Goal: Task Accomplishment & Management: Manage account settings

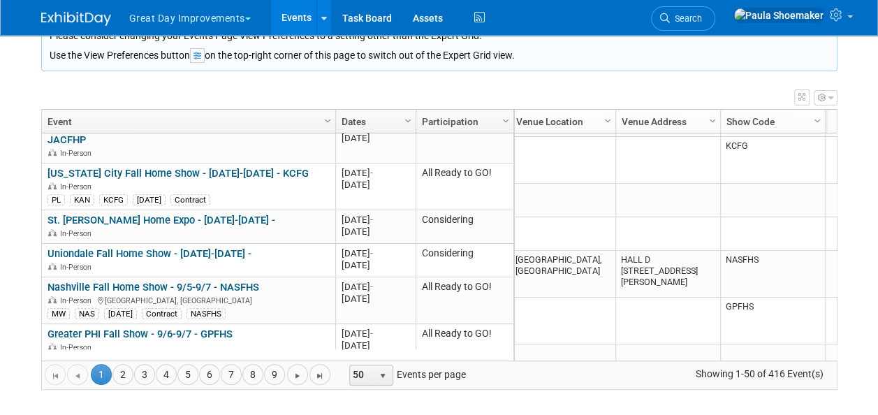
scroll to position [495, 4]
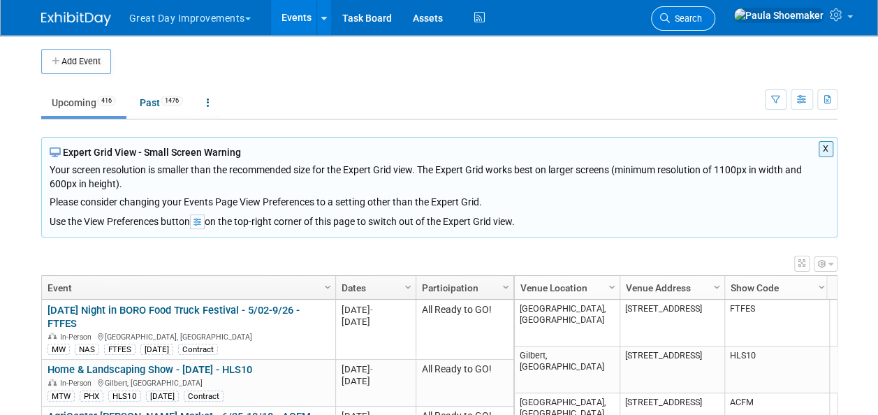
click at [702, 22] on span "Search" at bounding box center [686, 18] width 32 height 10
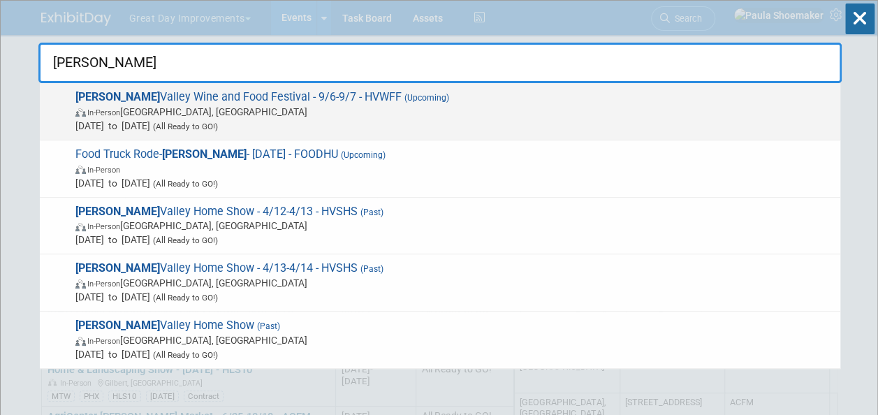
type input "hudson"
click at [402, 102] on span "(Upcoming)" at bounding box center [426, 98] width 48 height 10
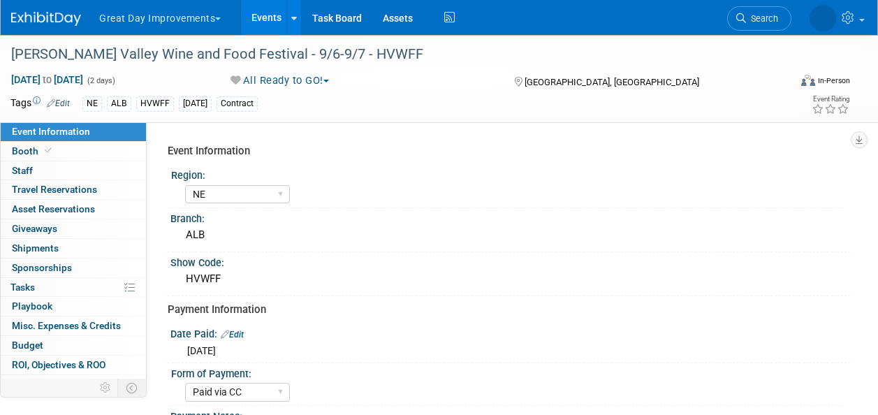
select select "NE"
select select "Paid via CC"
select select "Yes"
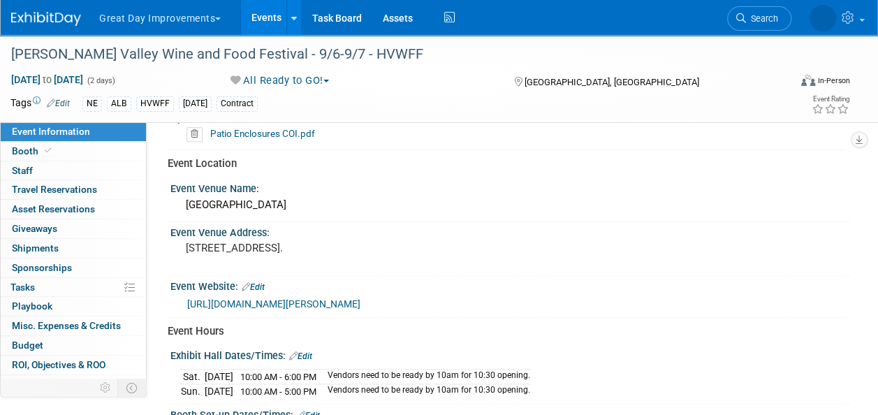
scroll to position [481, 0]
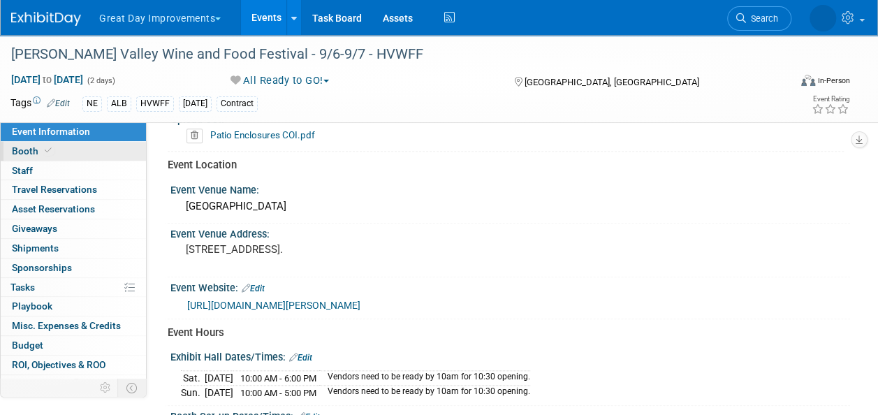
click at [31, 154] on span "Booth" at bounding box center [33, 150] width 43 height 11
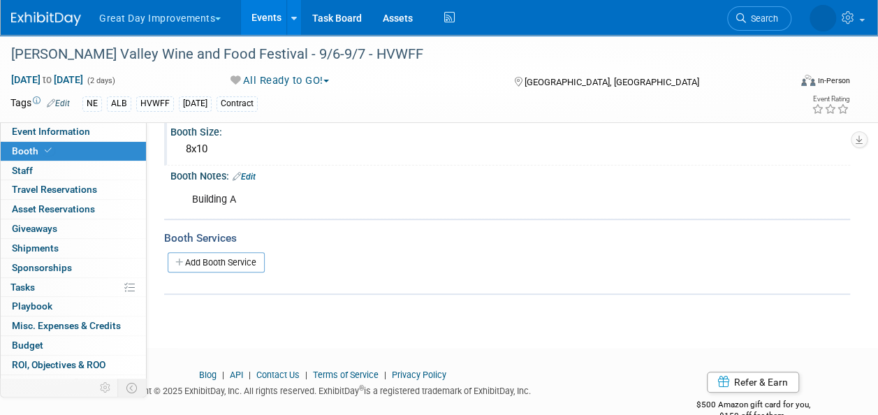
scroll to position [122, 0]
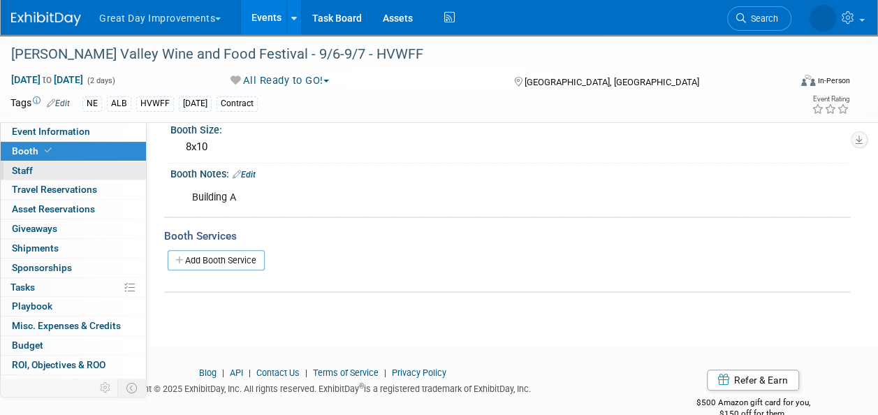
click at [29, 169] on span "Staff 0" at bounding box center [22, 170] width 21 height 11
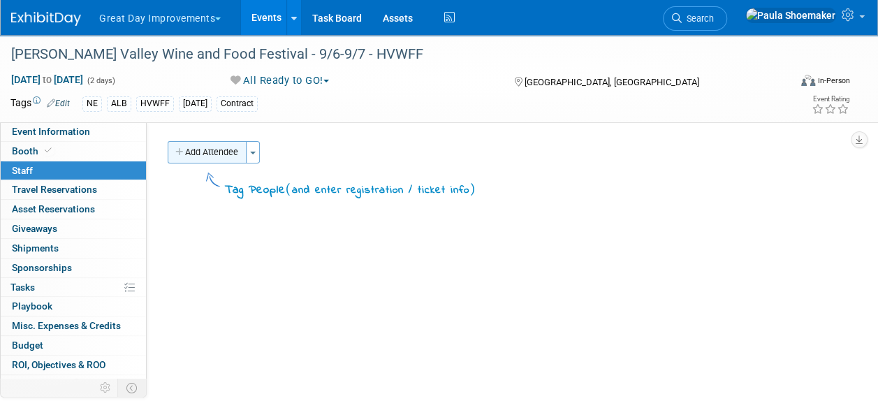
click at [217, 160] on button "Add Attendee" at bounding box center [207, 152] width 79 height 22
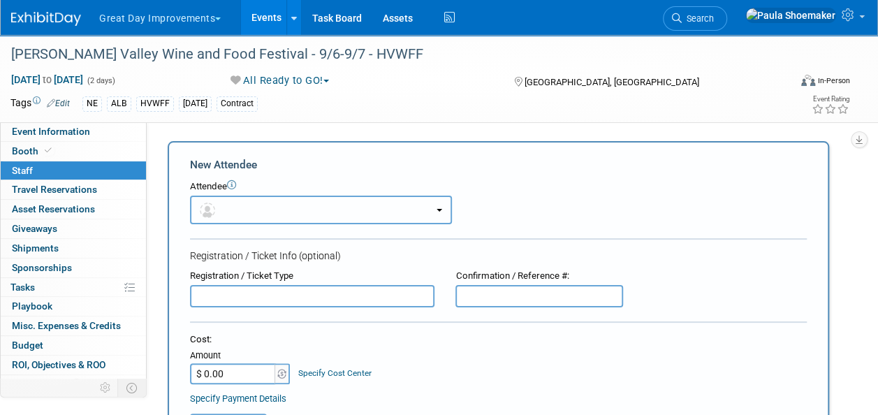
click at [238, 212] on button "button" at bounding box center [321, 210] width 262 height 29
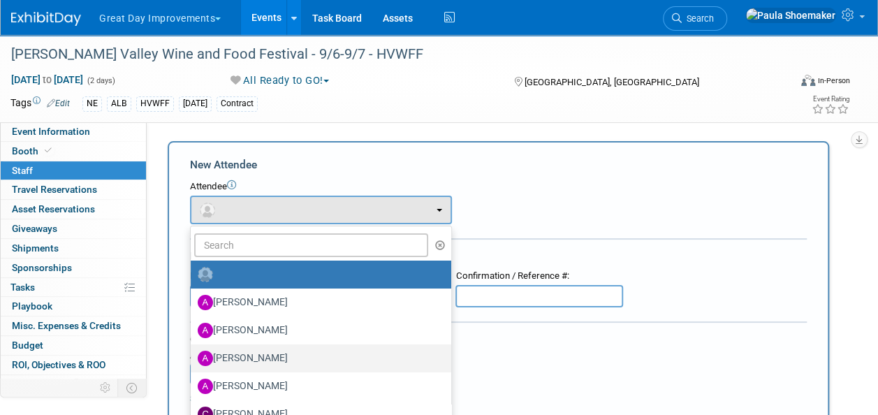
click at [246, 352] on label "Alexis Carrero" at bounding box center [318, 358] width 240 height 22
click at [193, 352] on input "Alexis Carrero" at bounding box center [188, 356] width 9 height 9
select select "5ef56e85-3cc3-40e7-8c6d-908c97a5fb8f"
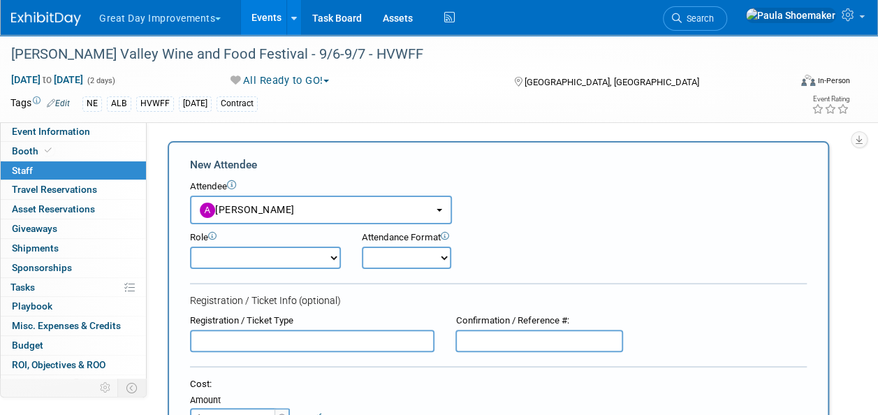
click at [344, 261] on div "Role Brand Representative Demonstrator Host Planner Presenter" at bounding box center [266, 250] width 172 height 38
click at [330, 258] on select "Brand Representative Demonstrator Host Planner Presenter Sales Representative" at bounding box center [265, 258] width 151 height 22
select select "100"
click at [190, 247] on select "Brand Representative Demonstrator Host Planner Presenter Sales Representative" at bounding box center [265, 258] width 151 height 22
click at [634, 193] on div "Attendee" at bounding box center [498, 186] width 617 height 13
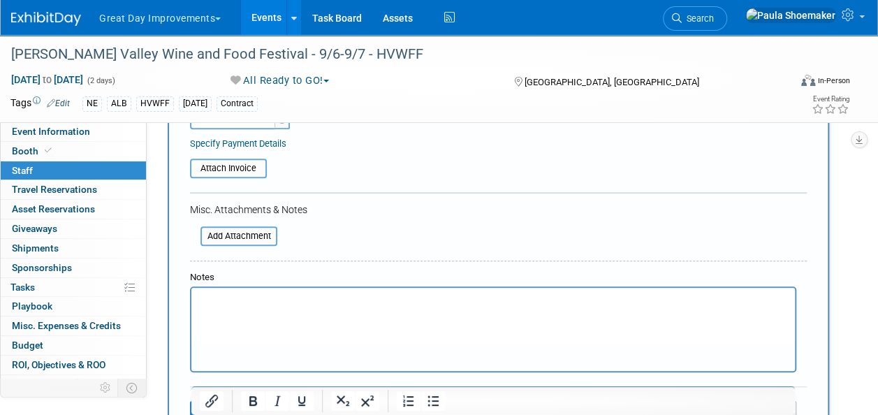
scroll to position [231, 0]
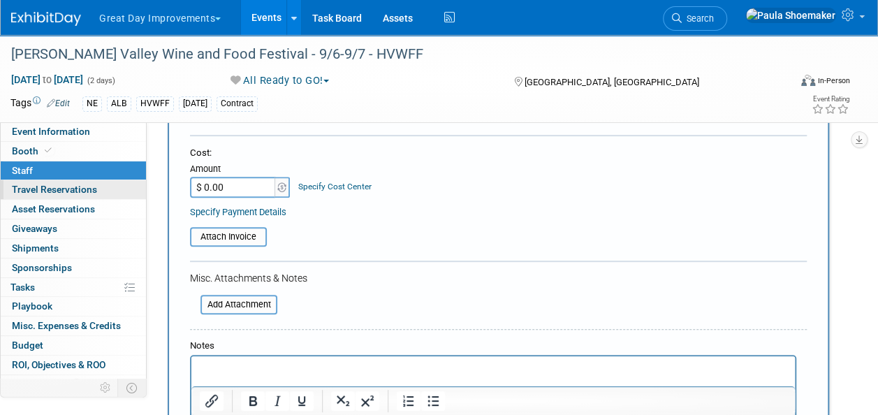
click at [85, 186] on span "Travel Reservations 0" at bounding box center [54, 189] width 85 height 11
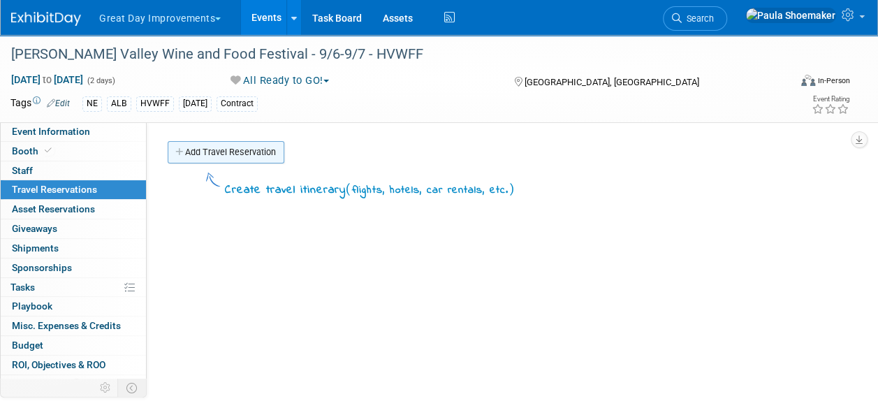
click at [205, 154] on link "Add Travel Reservation" at bounding box center [226, 152] width 117 height 22
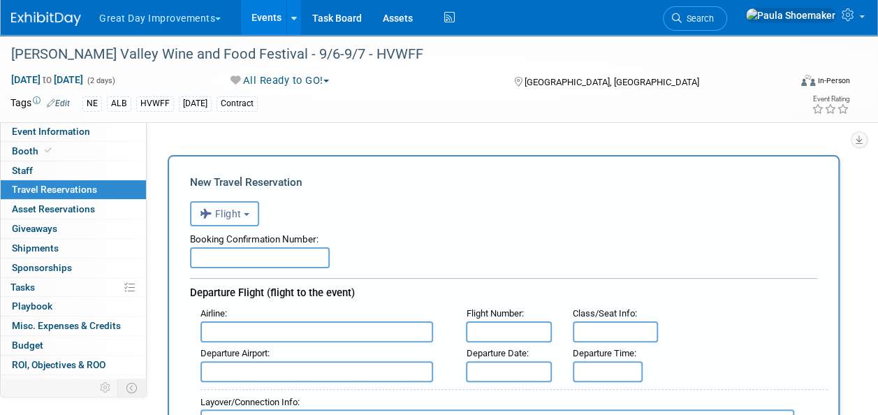
click at [259, 210] on button "Flight" at bounding box center [224, 213] width 69 height 25
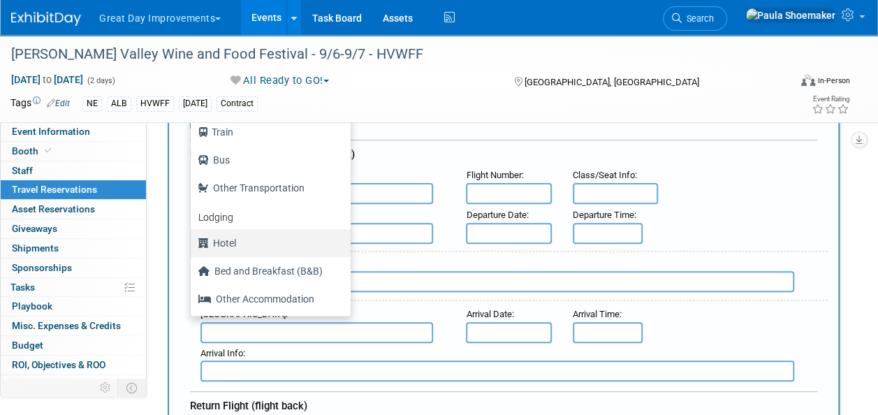
scroll to position [140, 0]
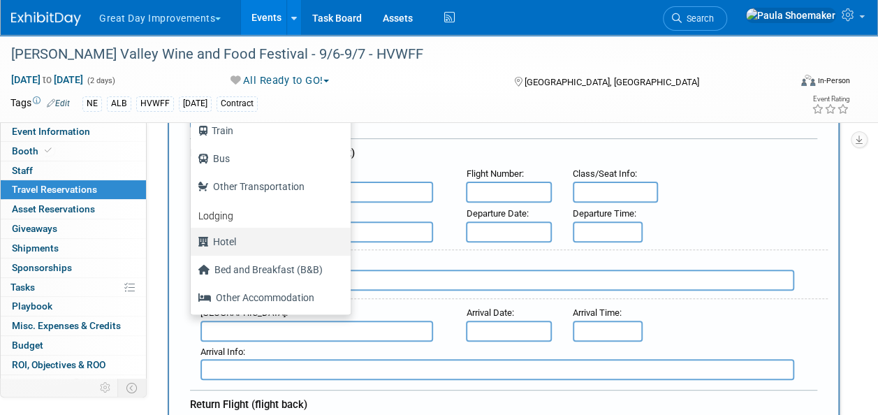
click at [241, 242] on label "Hotel" at bounding box center [267, 242] width 139 height 22
click at [193, 242] on input "Hotel" at bounding box center [188, 239] width 9 height 9
select select "6"
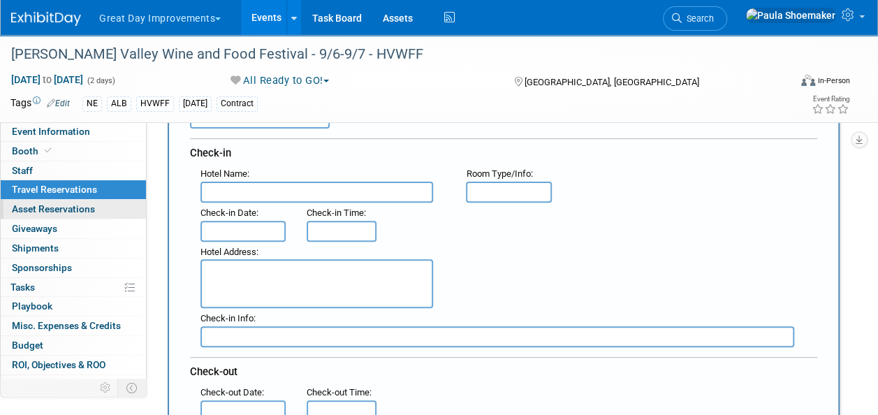
click at [69, 205] on span "Asset Reservations 0" at bounding box center [53, 208] width 83 height 11
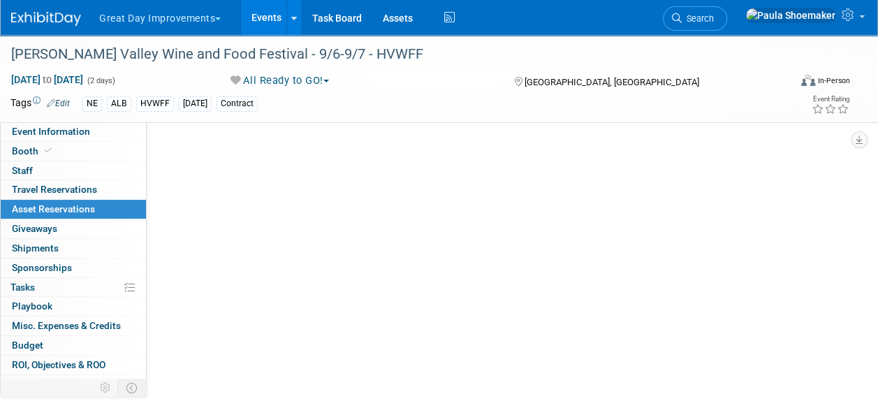
scroll to position [0, 0]
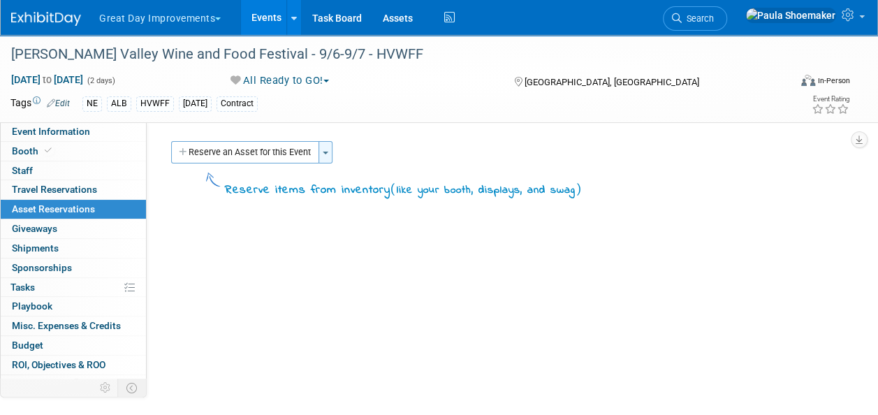
click at [328, 152] on span "button" at bounding box center [326, 153] width 6 height 3
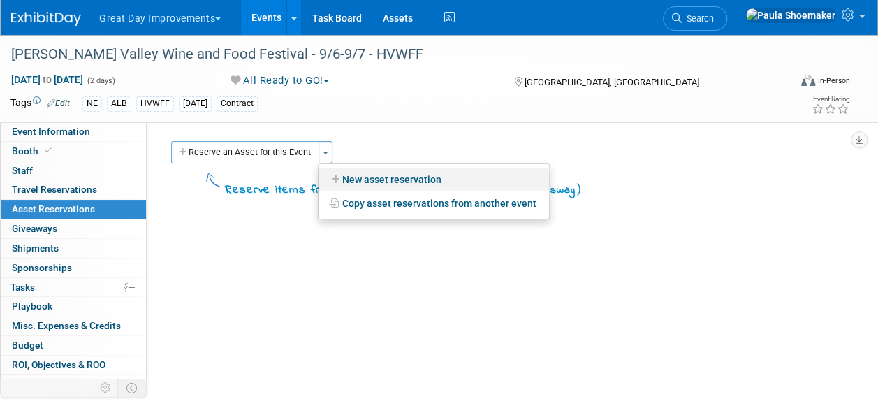
click at [345, 183] on link "New asset reservation" at bounding box center [434, 180] width 231 height 24
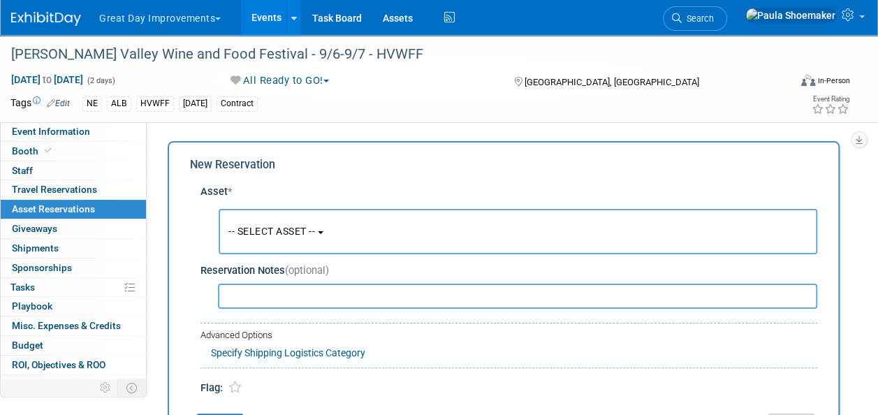
scroll to position [13, 0]
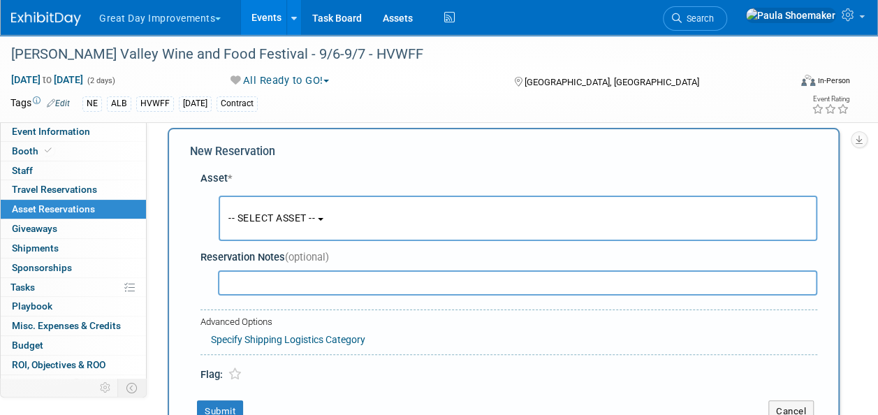
click at [302, 229] on button "-- SELECT ASSET --" at bounding box center [518, 218] width 599 height 45
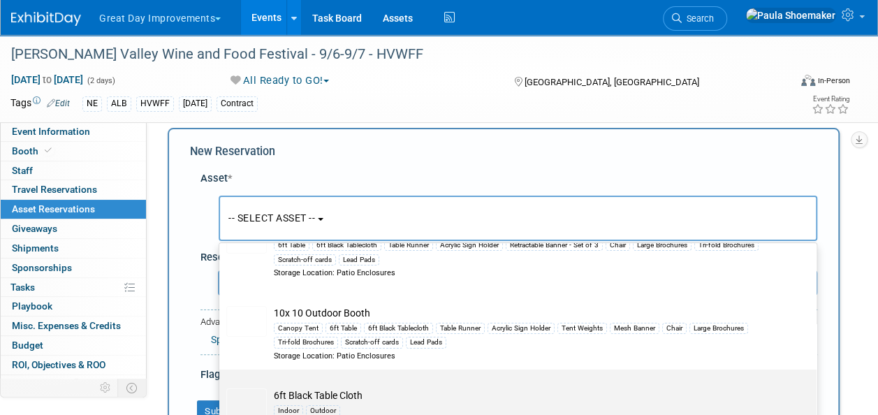
scroll to position [0, 0]
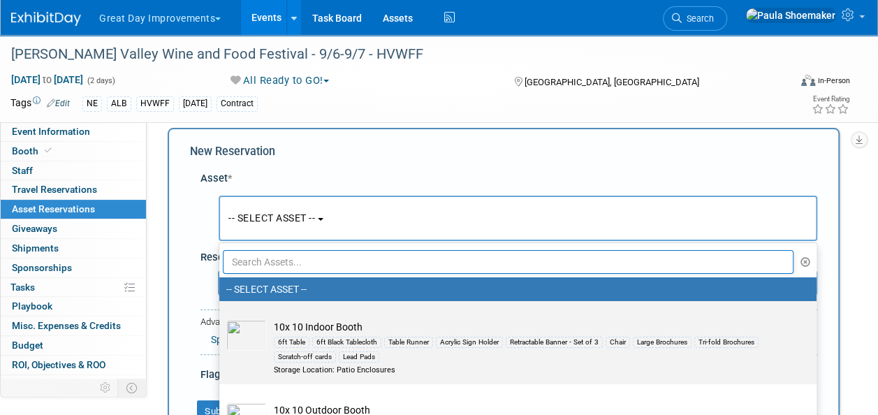
click at [320, 377] on label "10x 10 Indoor Booth 6ft Table 6ft Black Tablecloth Table Runner Acrylic Sign Ho…" at bounding box center [514, 343] width 576 height 78
click at [221, 318] on input "10x 10 Indoor Booth 6ft Table 6ft Black Tablecloth Table Runner Acrylic Sign Ho…" at bounding box center [216, 313] width 9 height 9
select select "10726500"
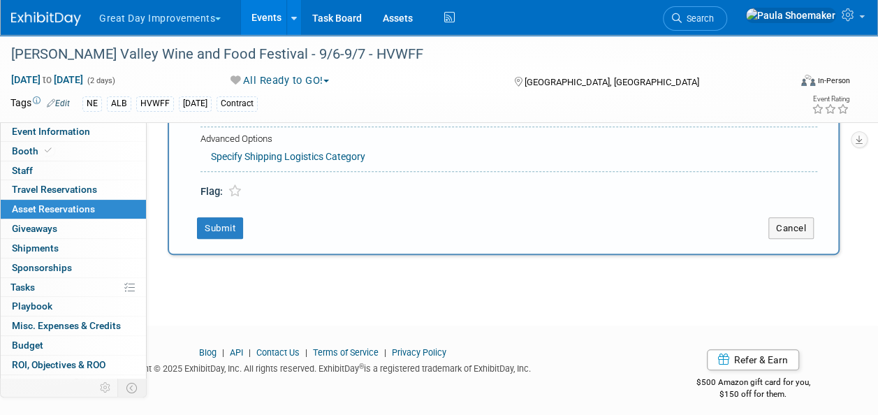
scroll to position [259, 0]
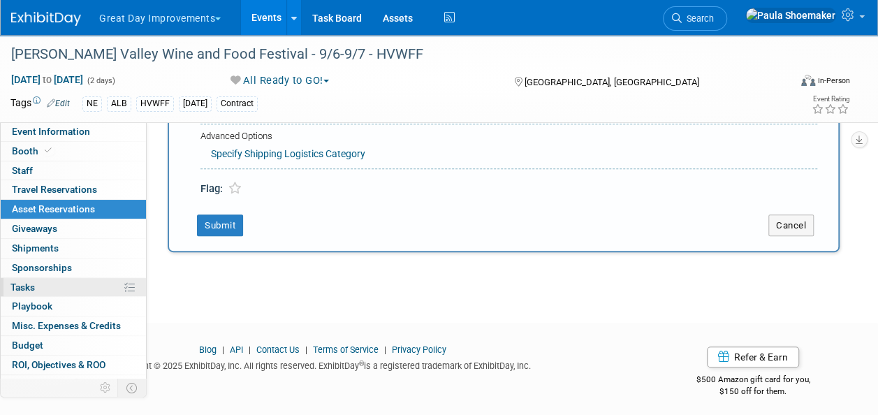
click at [29, 286] on span "Tasks 0%" at bounding box center [22, 287] width 24 height 11
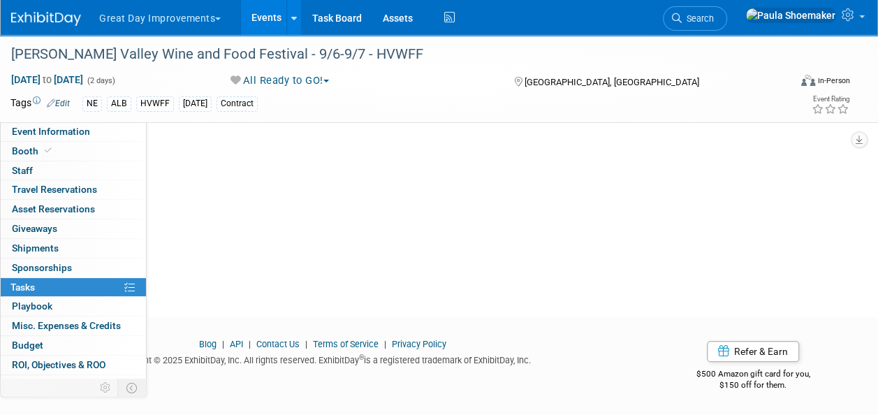
scroll to position [0, 0]
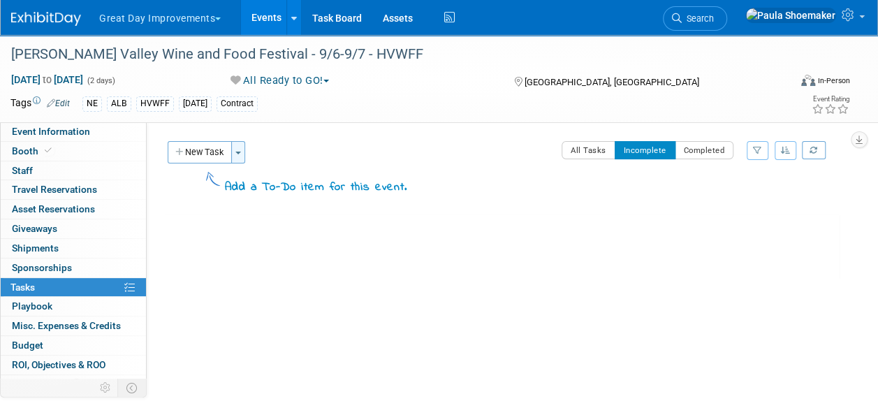
click at [238, 152] on span "button" at bounding box center [238, 153] width 6 height 3
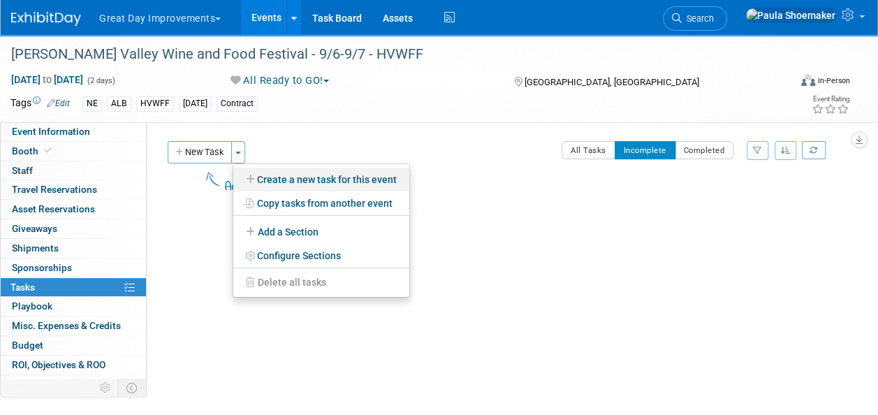
click at [293, 184] on link "Create a new task for this event" at bounding box center [321, 180] width 176 height 24
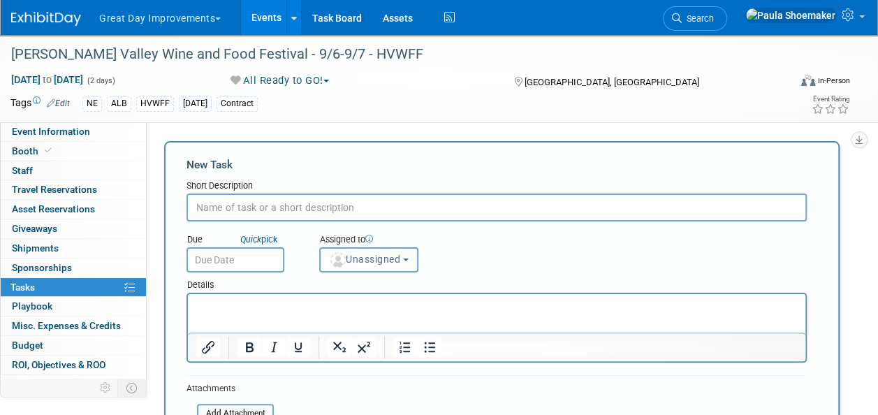
click at [243, 208] on input "text" at bounding box center [497, 208] width 620 height 28
click at [36, 303] on span "Playbook 0" at bounding box center [32, 305] width 41 height 11
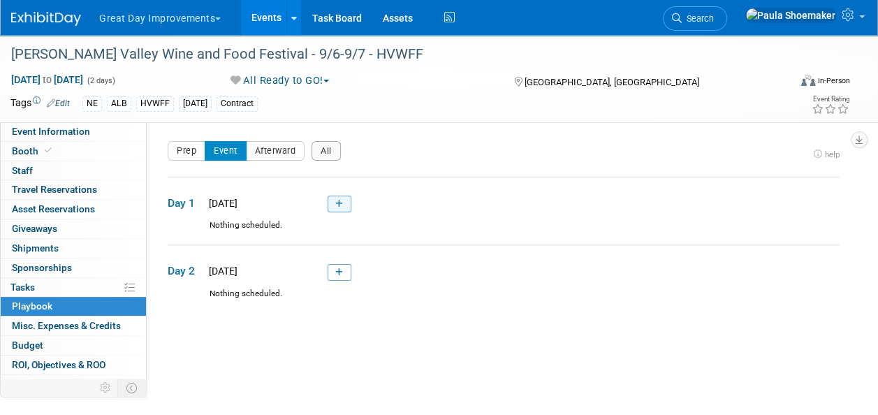
click at [344, 204] on link at bounding box center [340, 204] width 24 height 17
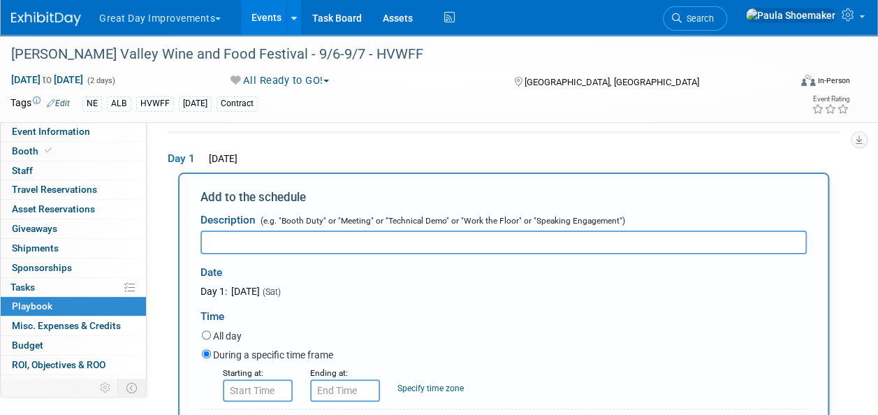
click at [278, 237] on input "text" at bounding box center [504, 243] width 606 height 24
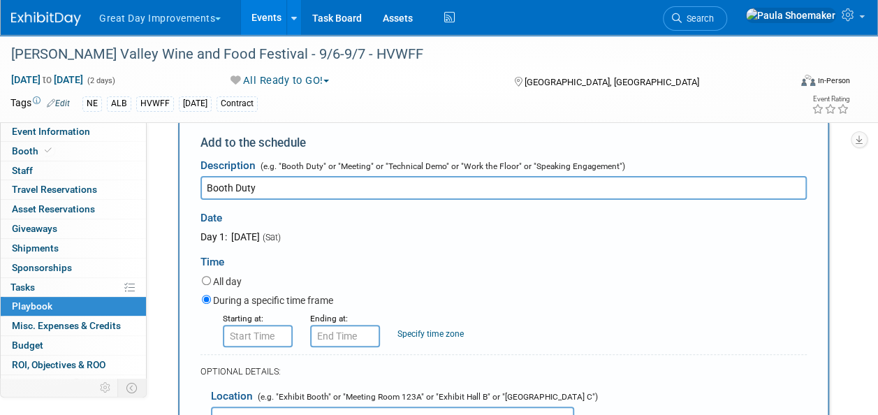
scroll to position [98, 0]
type input "Booth Duty"
click at [73, 326] on span "Misc. Expenses & Credits 0" at bounding box center [66, 325] width 109 height 11
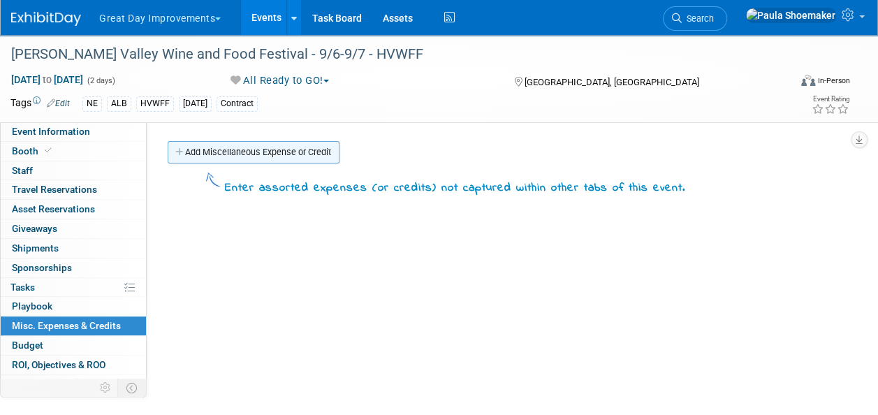
click at [218, 150] on link "Add Miscellaneous Expense or Credit" at bounding box center [254, 152] width 172 height 22
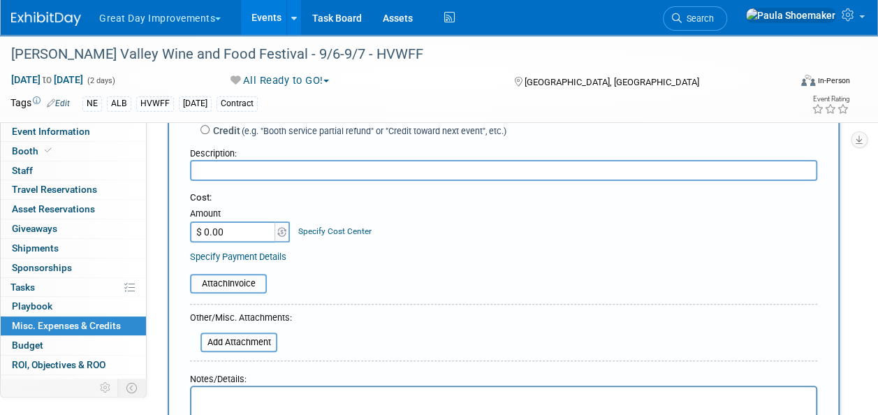
scroll to position [256, 0]
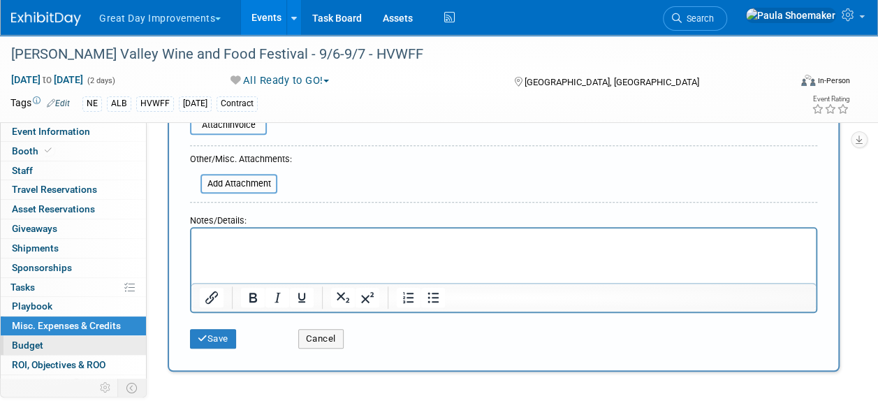
click at [35, 340] on span "Budget" at bounding box center [27, 345] width 31 height 11
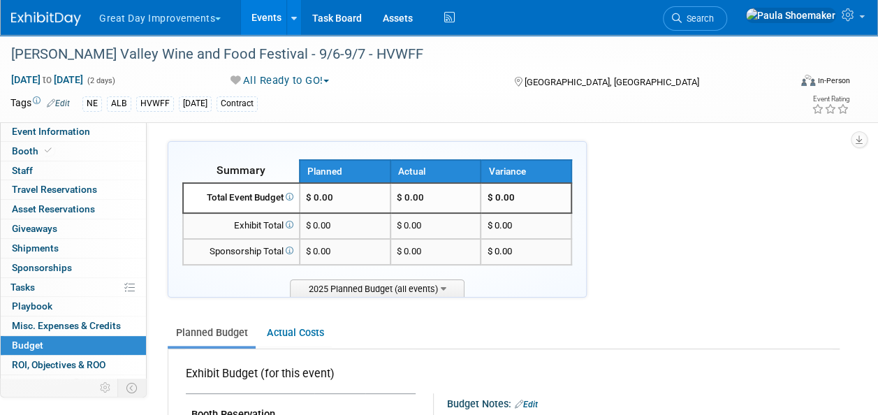
scroll to position [224, 0]
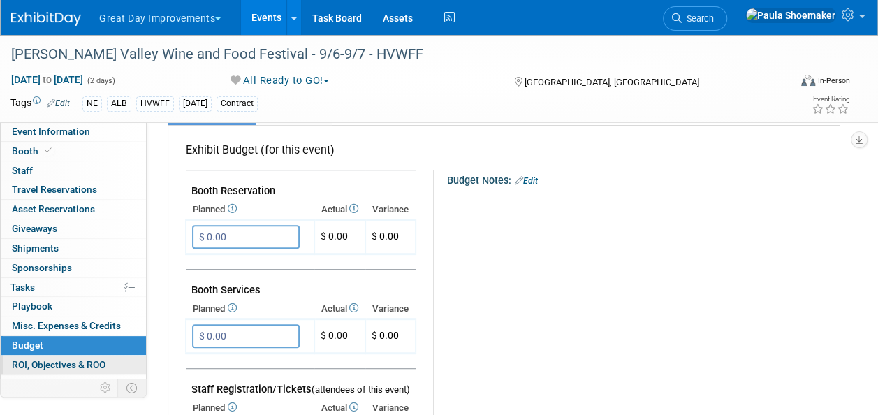
click at [57, 359] on span "ROI, Objectives & ROO 0" at bounding box center [59, 364] width 94 height 11
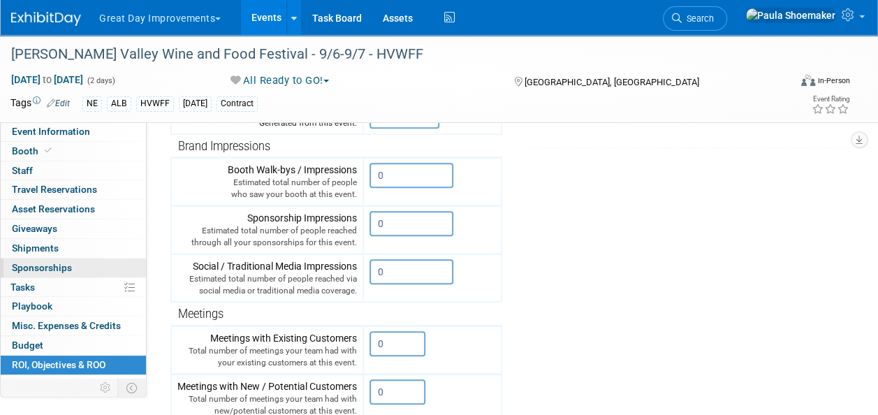
scroll to position [31, 0]
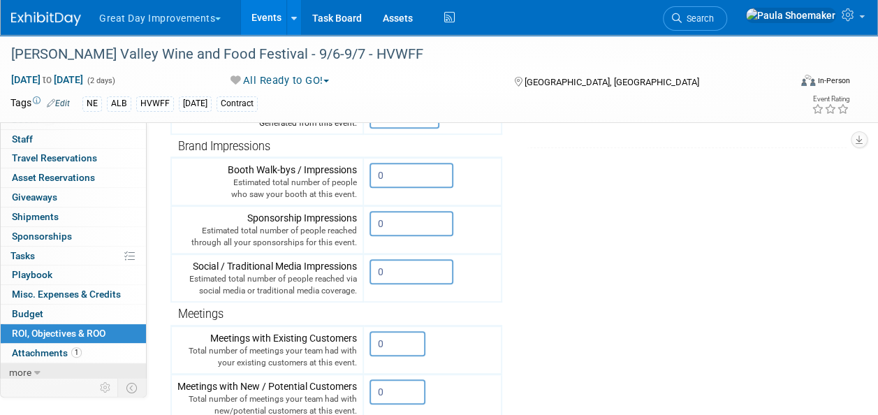
click at [36, 372] on icon at bounding box center [37, 373] width 6 height 10
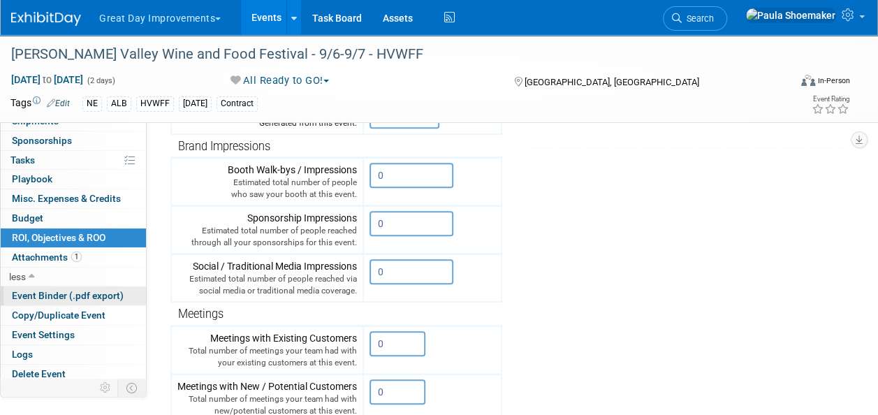
click at [44, 292] on span "Event Binder (.pdf export)" at bounding box center [68, 295] width 112 height 11
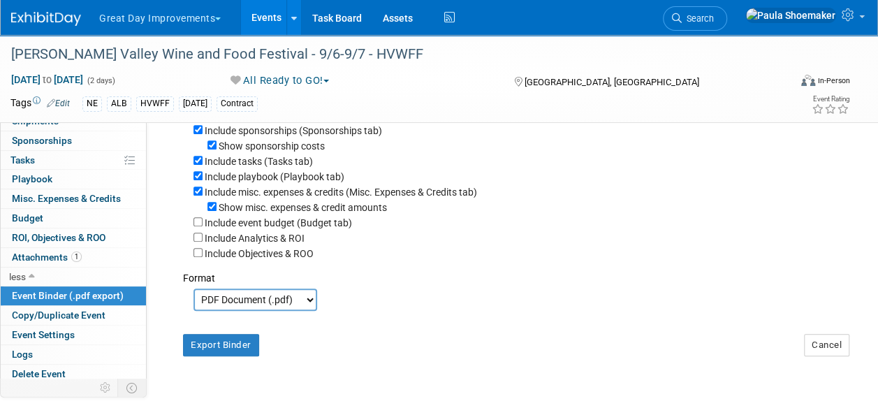
scroll to position [295, 0]
click at [228, 353] on button "Export Binder" at bounding box center [221, 344] width 76 height 22
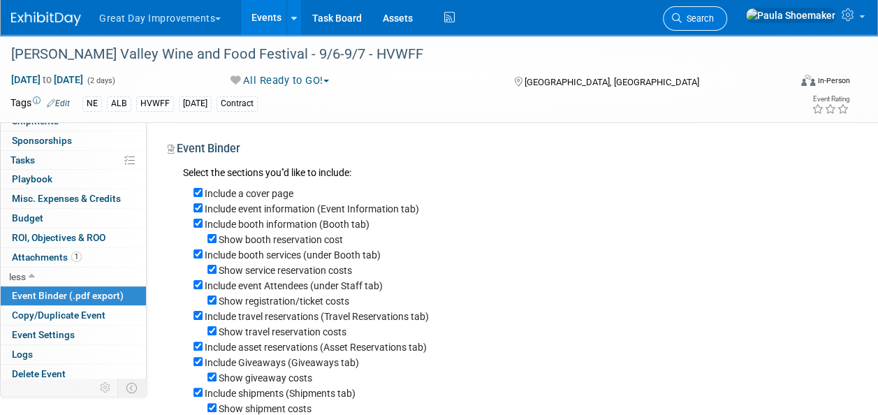
click at [714, 22] on span "Search" at bounding box center [698, 18] width 32 height 10
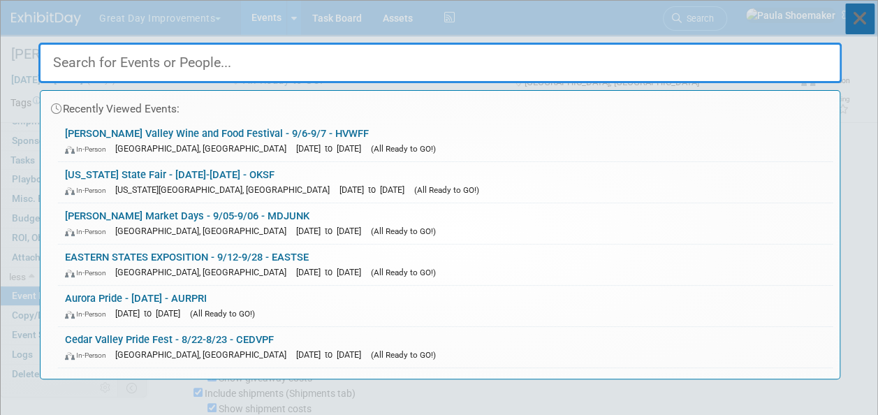
click at [859, 17] on icon at bounding box center [859, 18] width 29 height 31
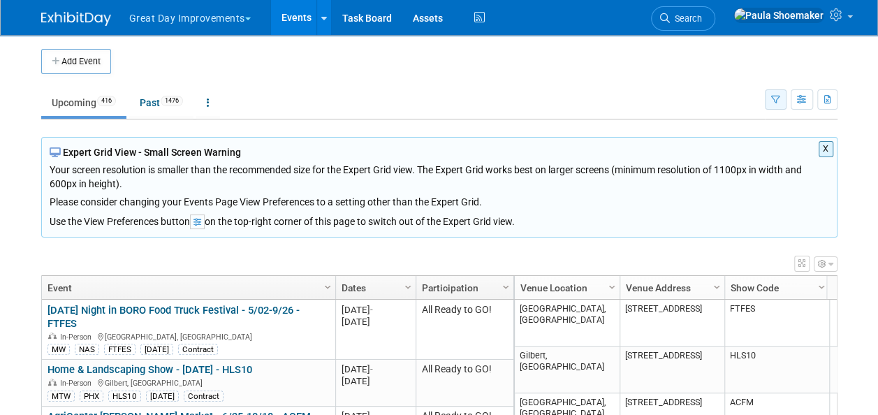
click at [777, 105] on button "button" at bounding box center [776, 99] width 22 height 20
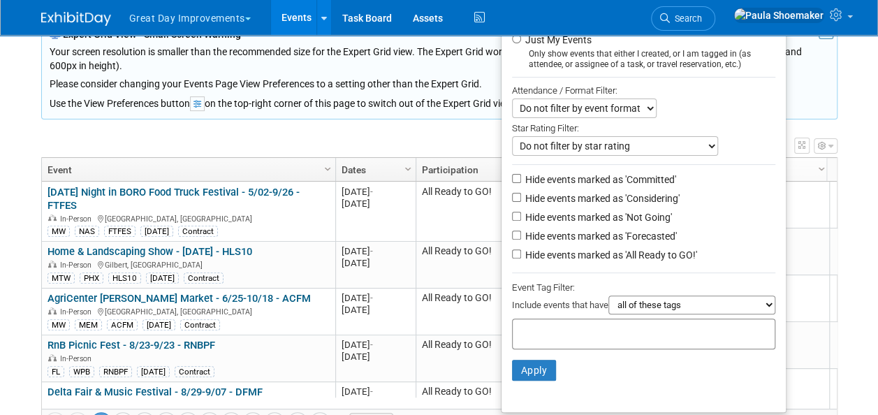
scroll to position [166, 0]
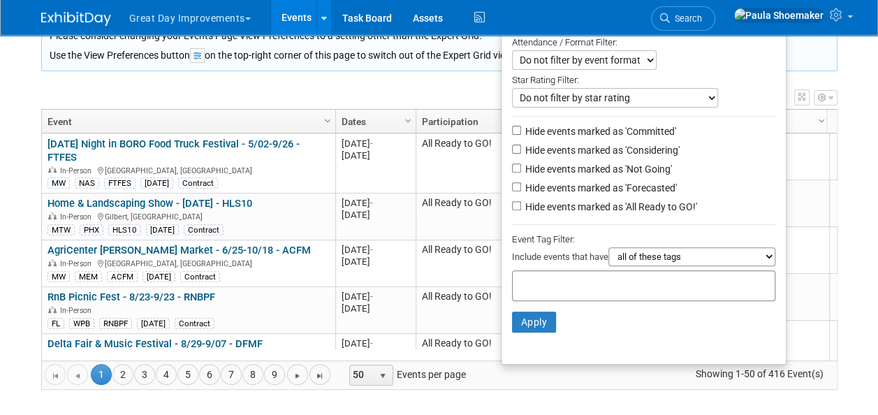
click at [569, 286] on input "text" at bounding box center [574, 284] width 112 height 14
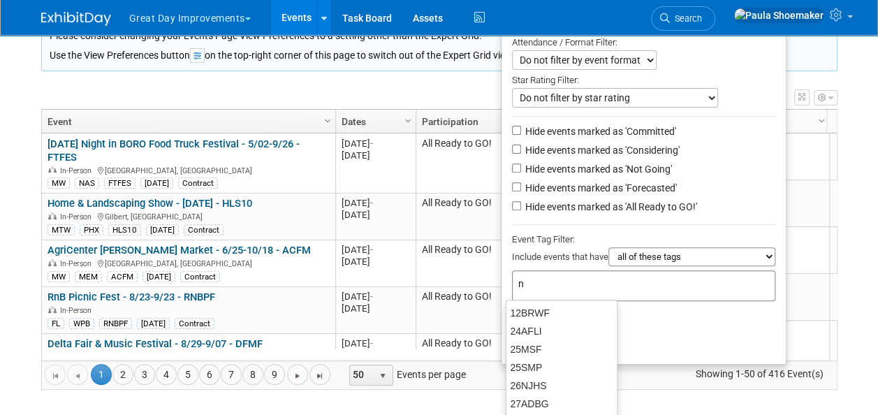
type input "ne"
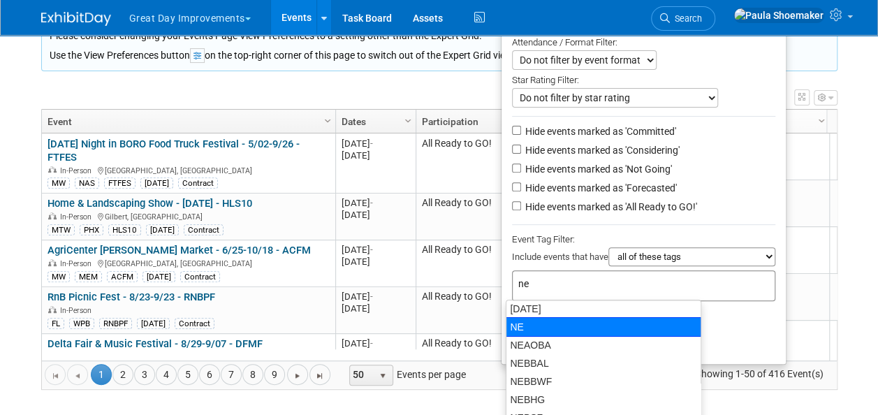
scroll to position [95, 0]
click at [523, 332] on div "NE" at bounding box center [604, 327] width 196 height 20
type input "NE"
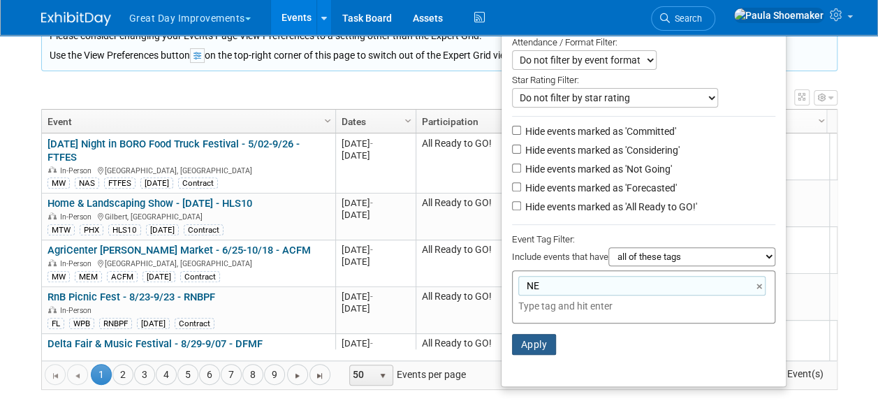
click at [530, 345] on button "Apply" at bounding box center [534, 344] width 45 height 21
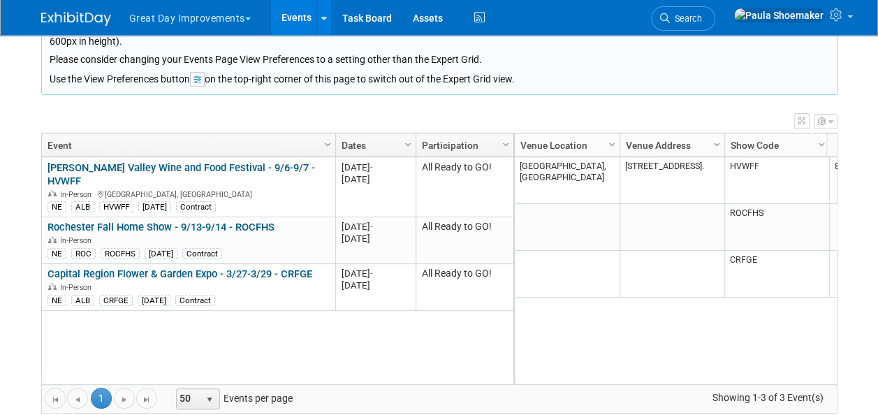
scroll to position [141, 0]
